Goal: Information Seeking & Learning: Find contact information

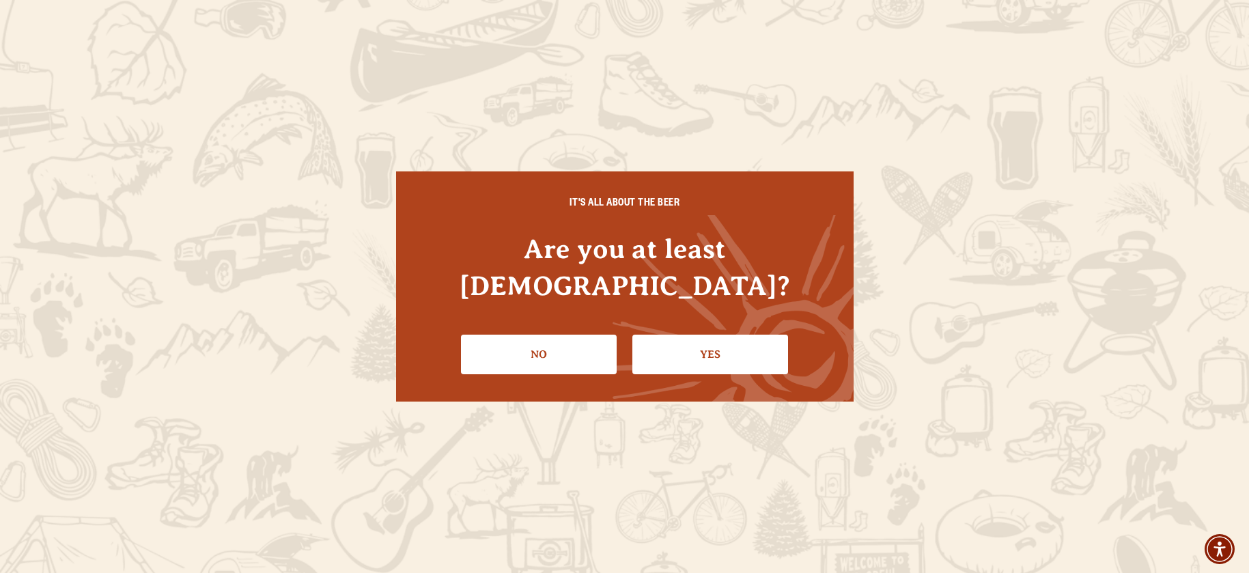
click at [816, 346] on ul "No Yes" at bounding box center [624, 349] width 403 height 50
click at [733, 342] on link "Yes" at bounding box center [710, 355] width 156 height 40
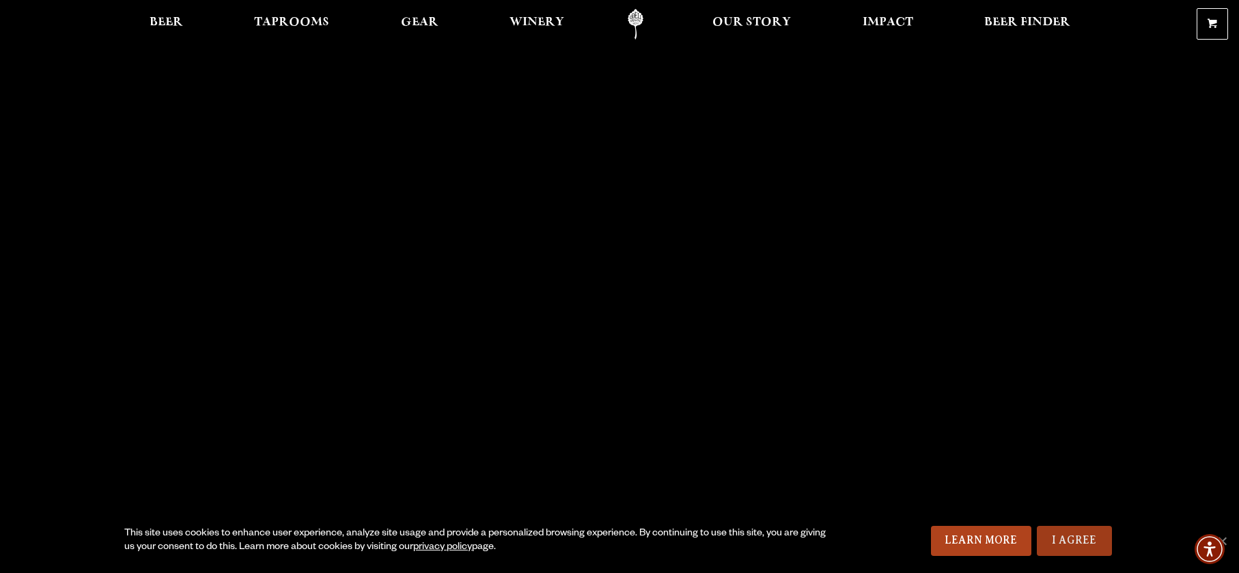
click at [1101, 550] on link "I Agree" at bounding box center [1074, 541] width 75 height 30
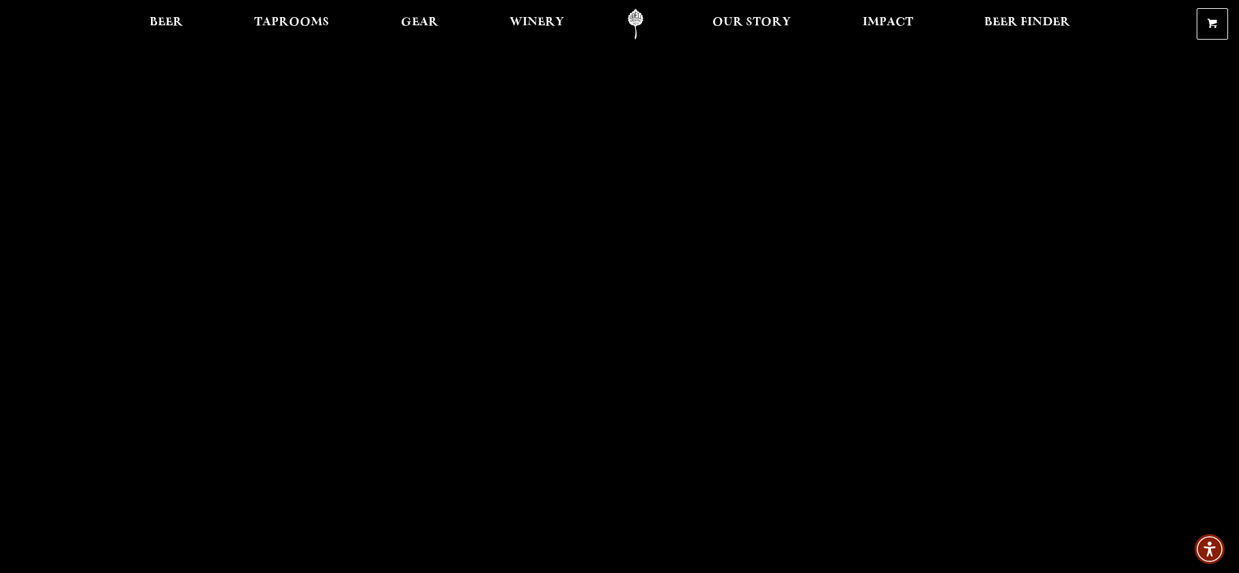
click at [635, 25] on link "Odell Home" at bounding box center [635, 24] width 51 height 31
click at [180, 22] on span "Beer" at bounding box center [166, 22] width 33 height 11
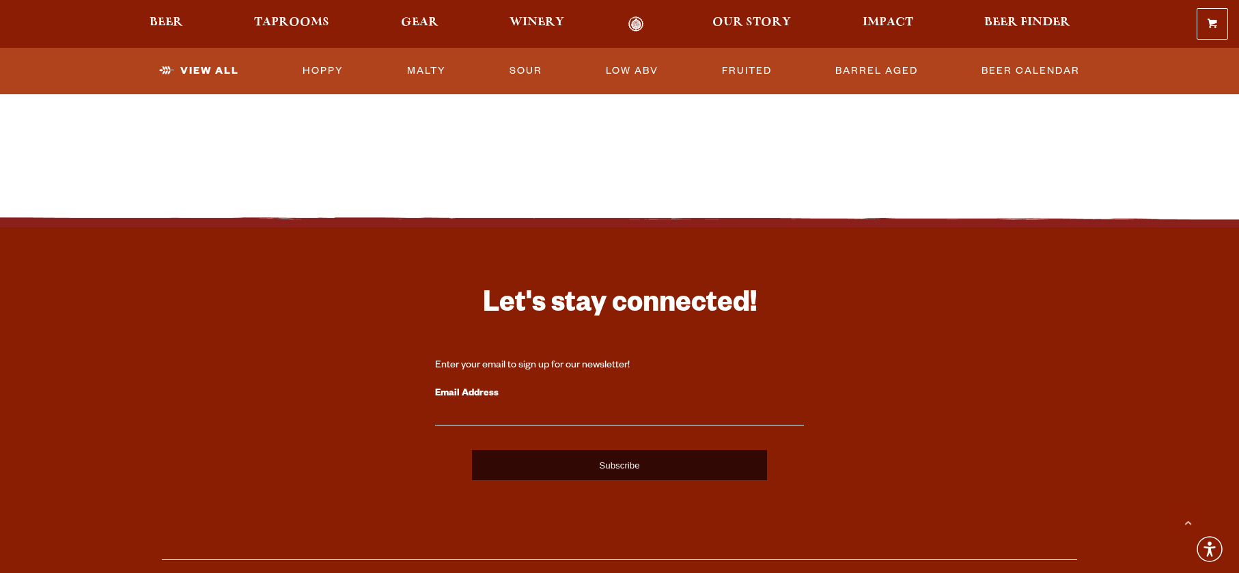
scroll to position [3492, 0]
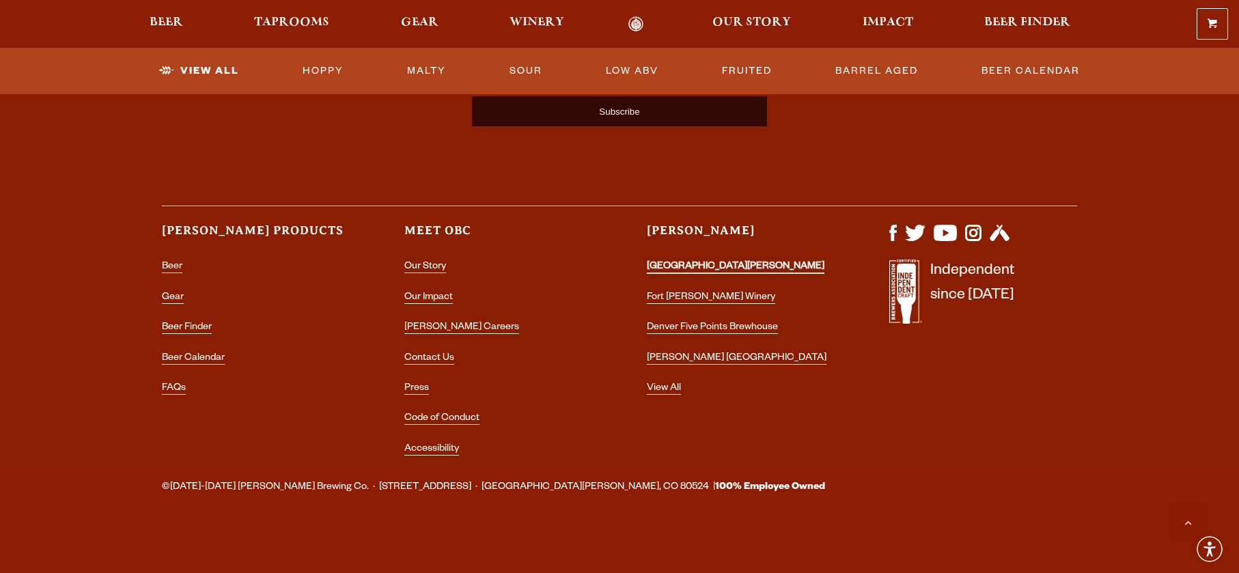
click at [695, 262] on link "[GEOGRAPHIC_DATA][PERSON_NAME]" at bounding box center [736, 268] width 178 height 12
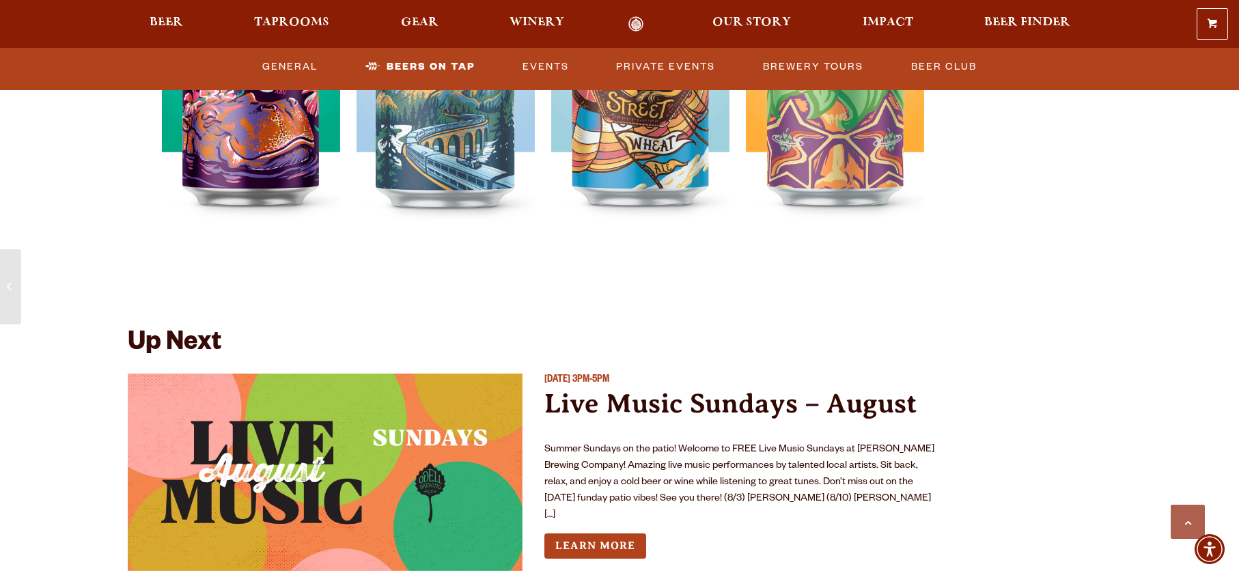
scroll to position [4917, 0]
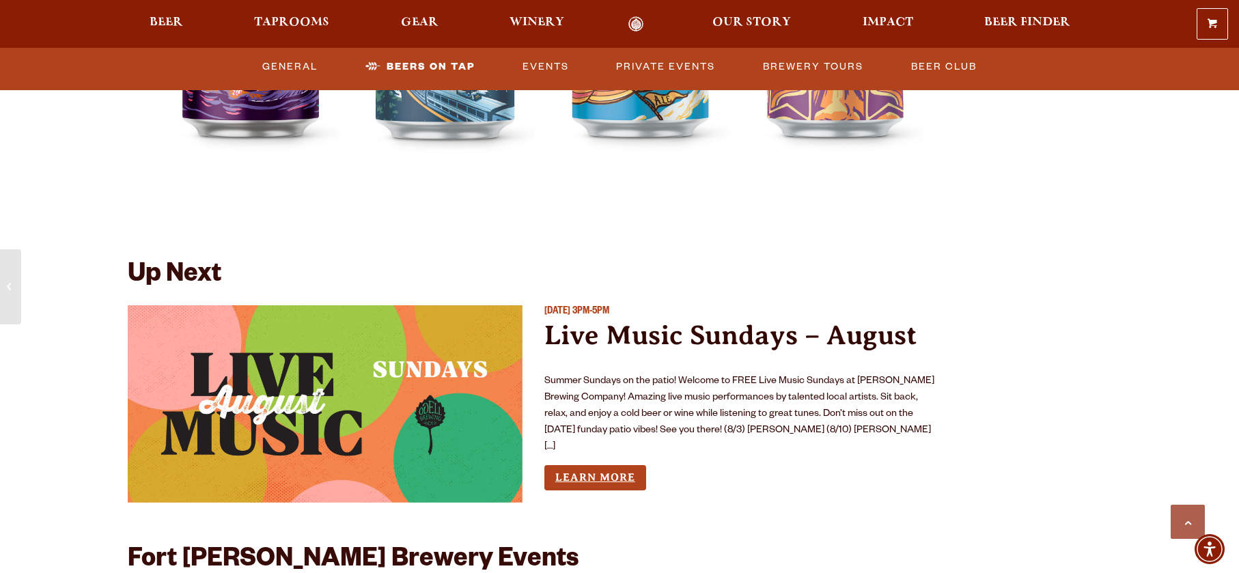
click at [632, 465] on link "Learn More" at bounding box center [595, 477] width 102 height 25
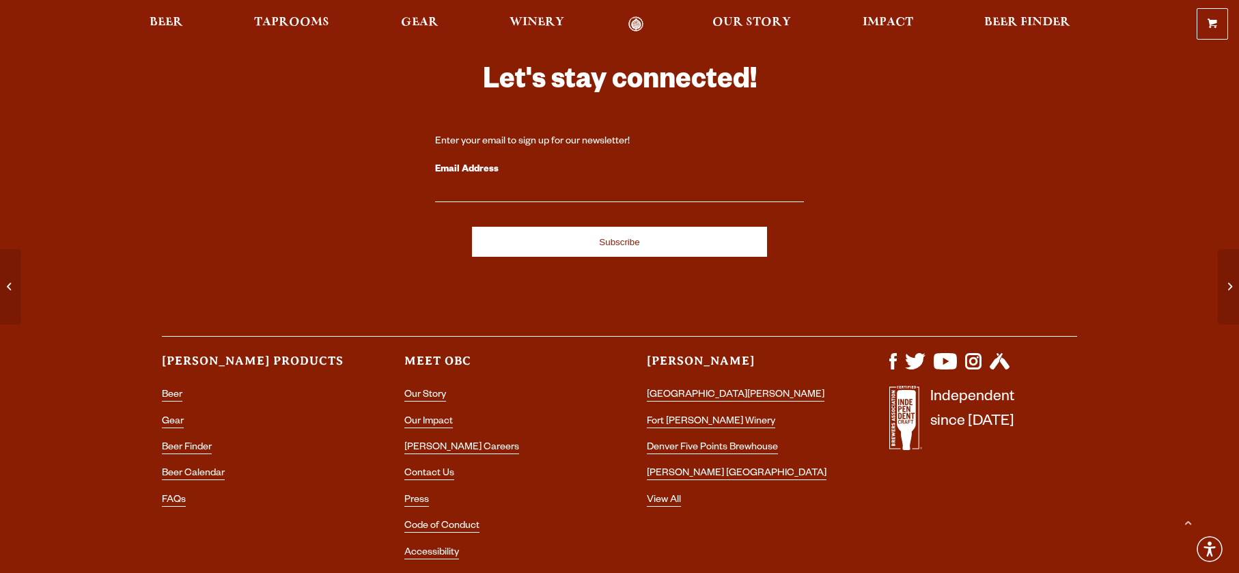
scroll to position [1024, 0]
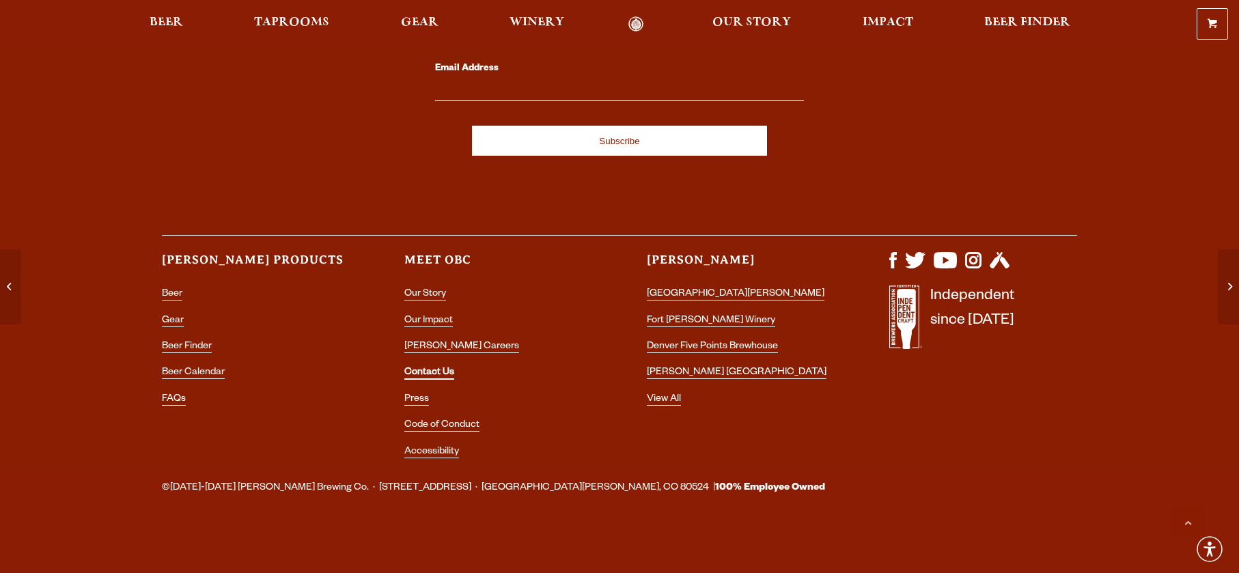
click at [432, 370] on link "Contact Us" at bounding box center [429, 373] width 50 height 12
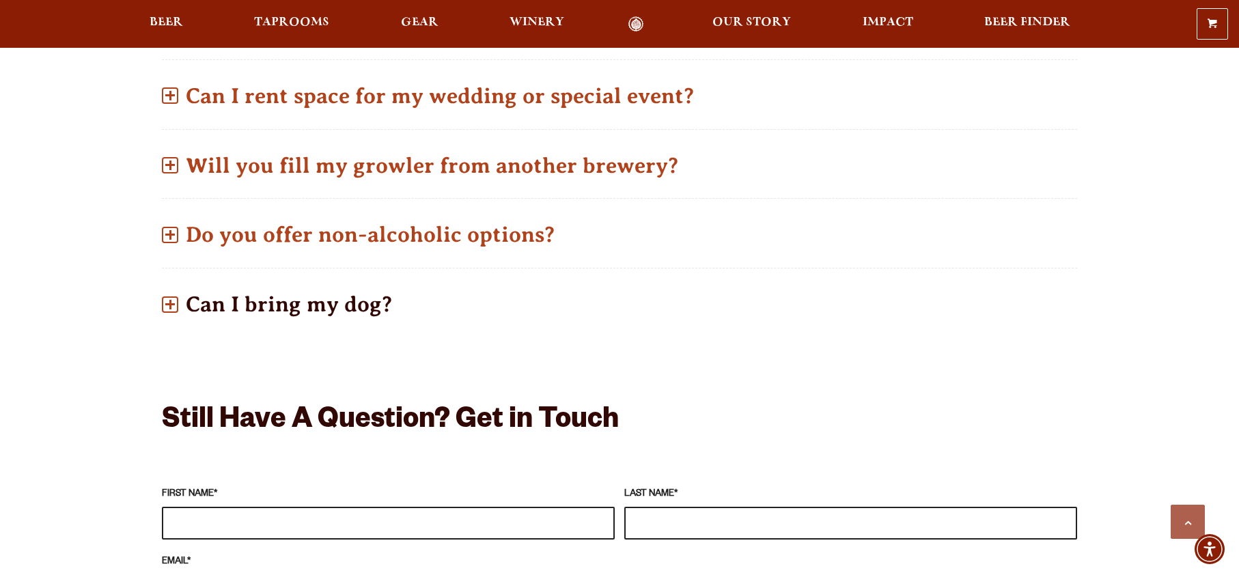
scroll to position [751, 0]
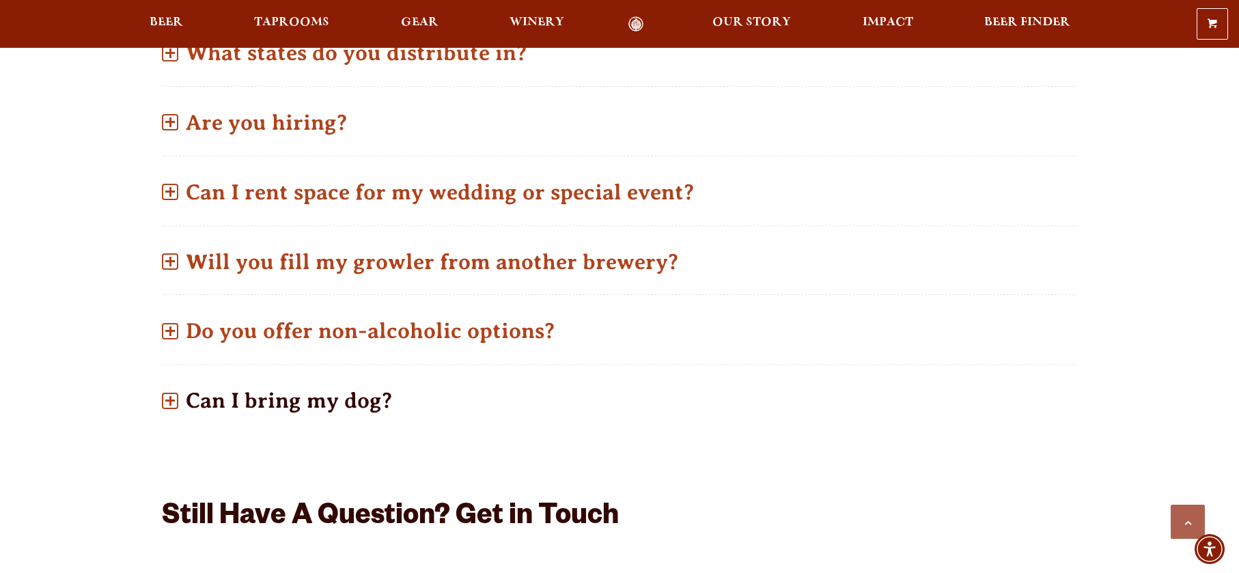
click at [173, 401] on span at bounding box center [170, 400] width 10 height 2
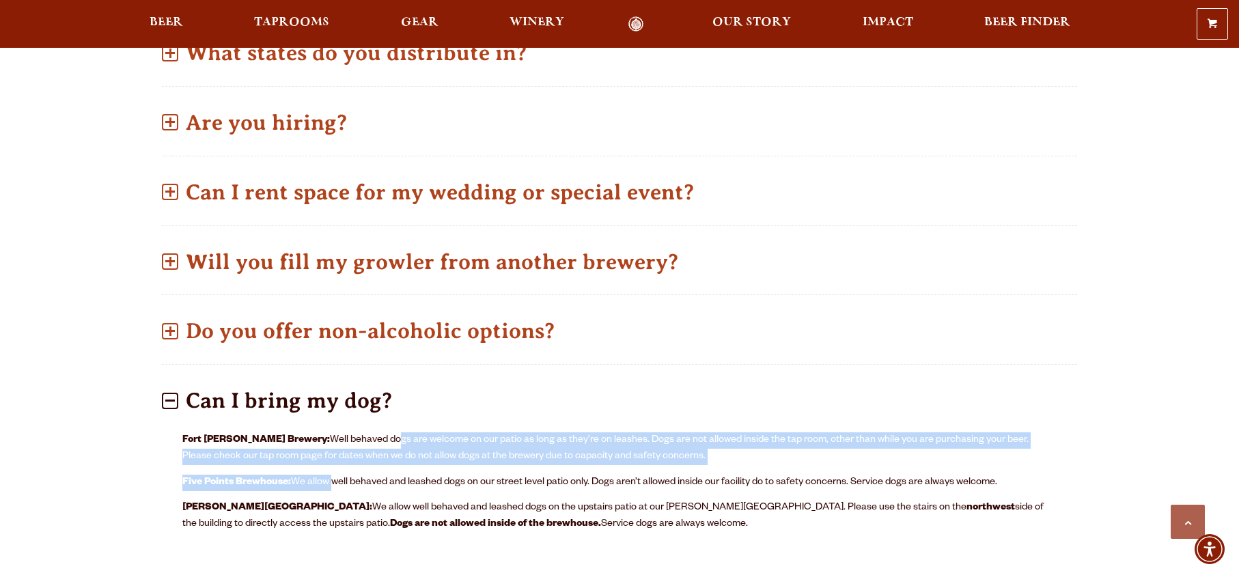
drag, startPoint x: 354, startPoint y: 439, endPoint x: 329, endPoint y: 499, distance: 64.9
click at [333, 488] on div "Fort [PERSON_NAME] Brewery: Well behaved dogs are welcome on our patio as long …" at bounding box center [619, 487] width 915 height 126
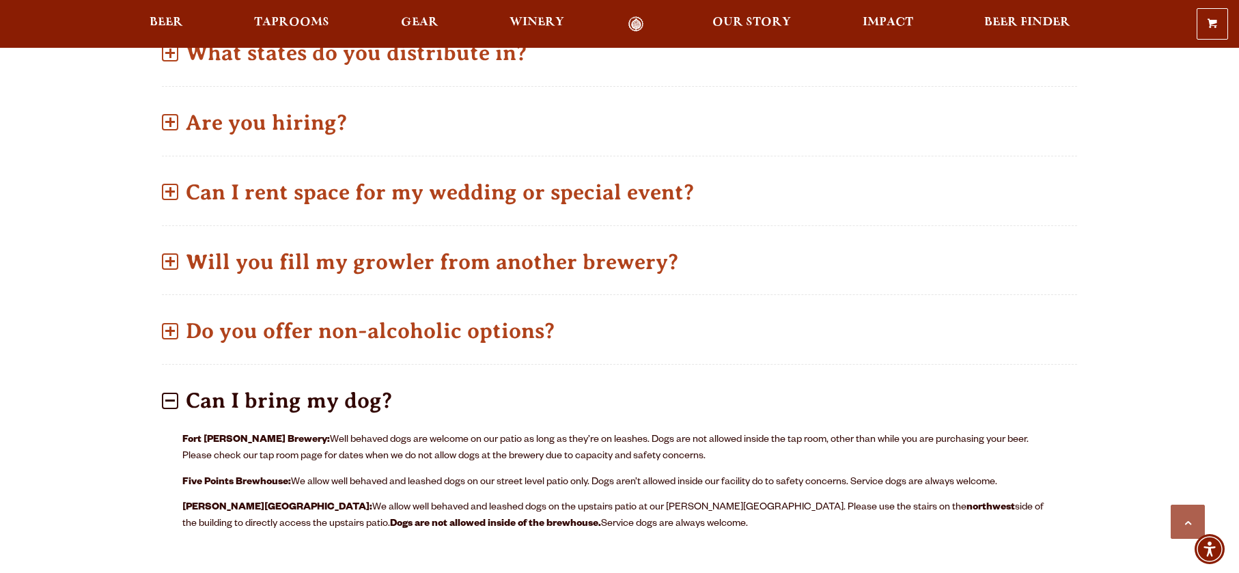
click at [175, 335] on span at bounding box center [170, 331] width 16 height 16
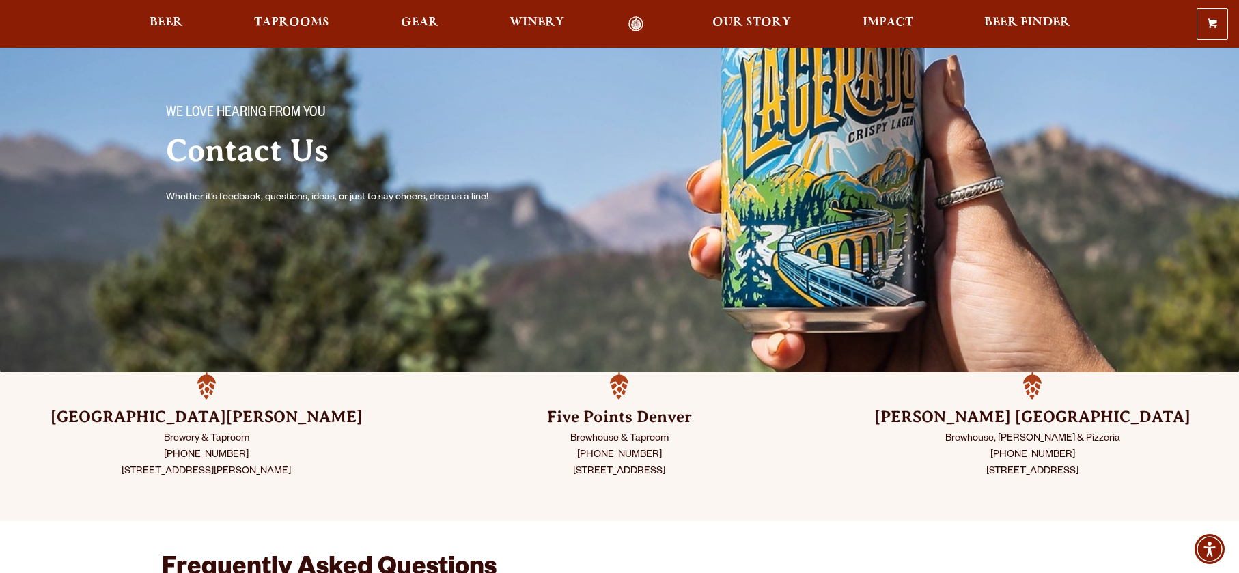
scroll to position [68, 0]
